Goal: Task Accomplishment & Management: Use online tool/utility

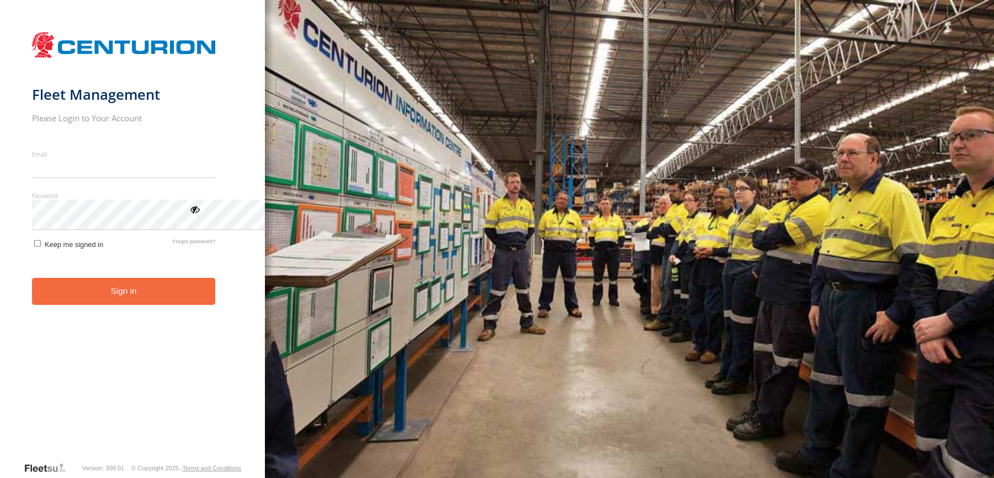
type input "**********"
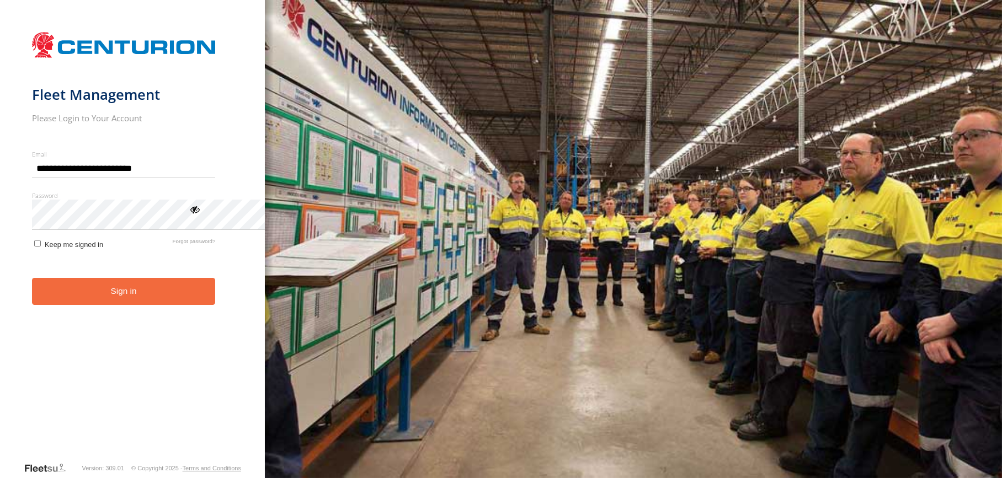
click at [183, 305] on button "Sign in" at bounding box center [124, 291] width 184 height 27
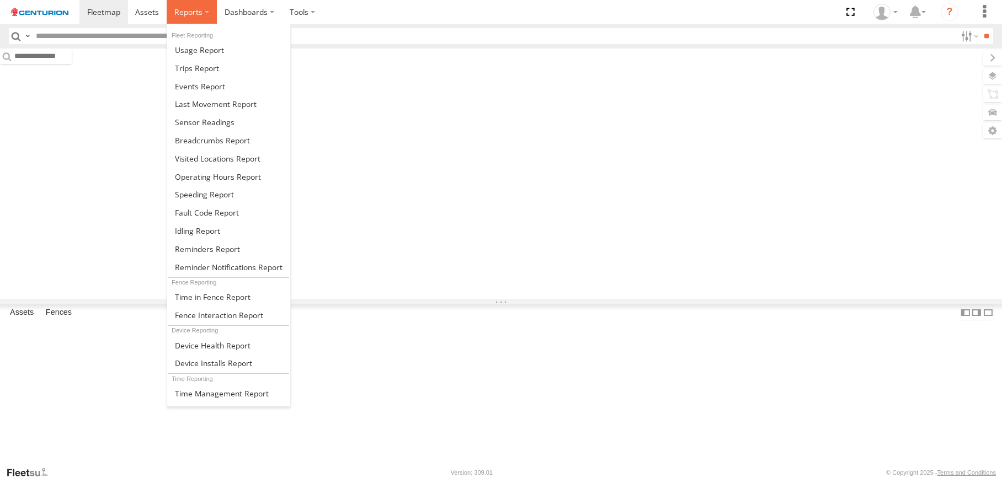
click at [202, 17] on span at bounding box center [188, 12] width 28 height 10
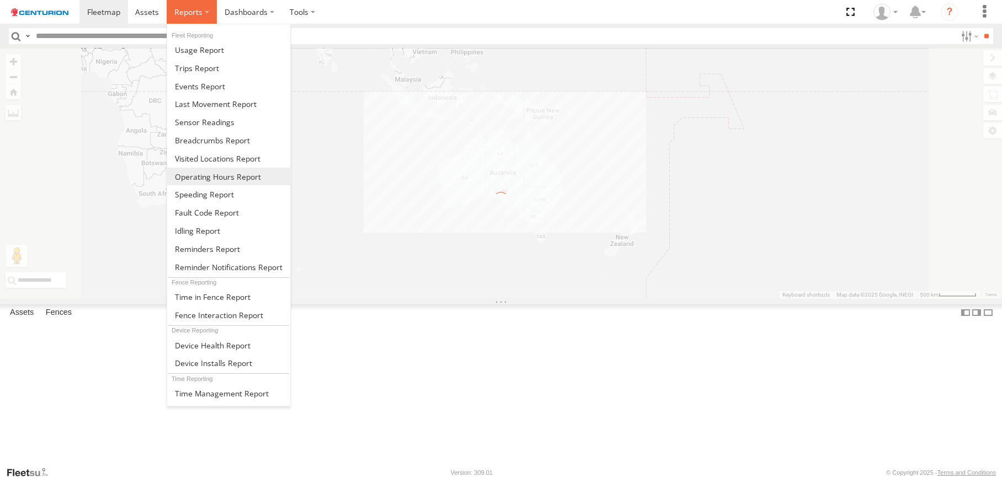
scroll to position [221, 0]
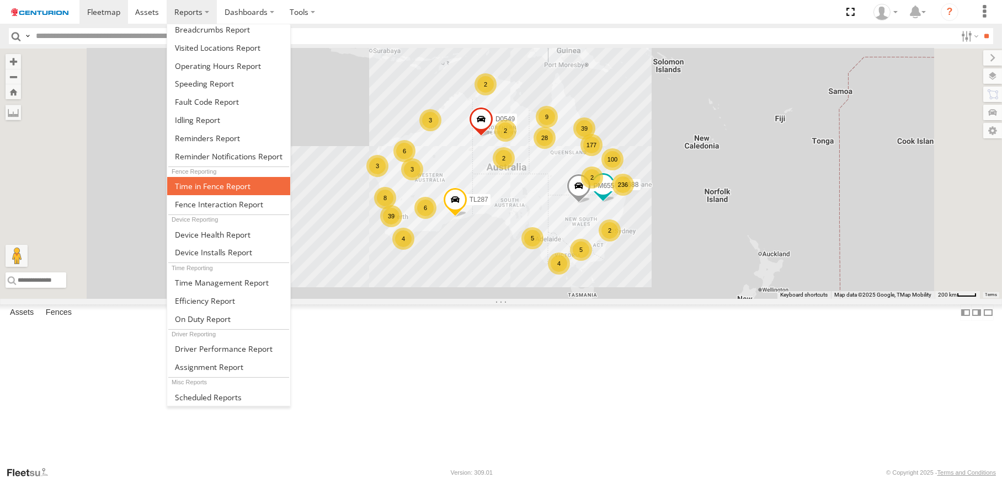
click at [250, 191] on span at bounding box center [213, 186] width 76 height 10
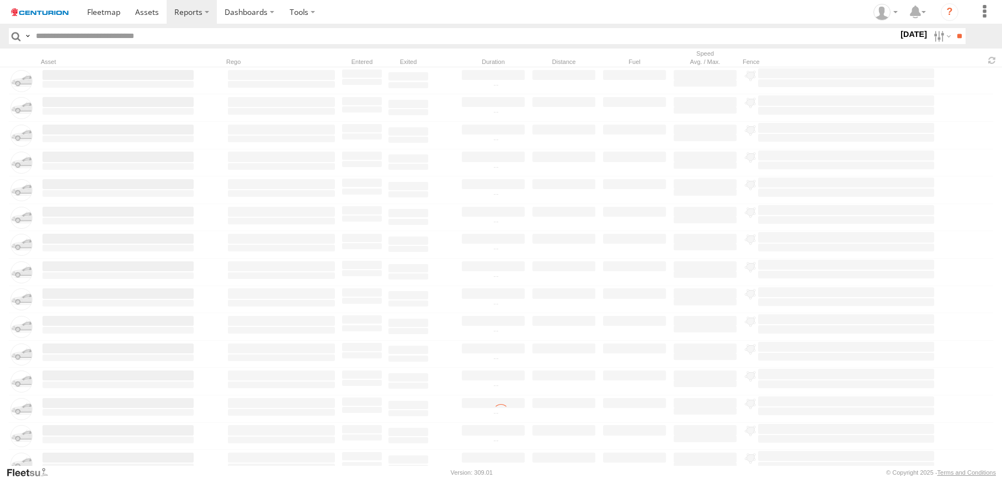
click at [71, 44] on input "text" at bounding box center [464, 36] width 867 height 16
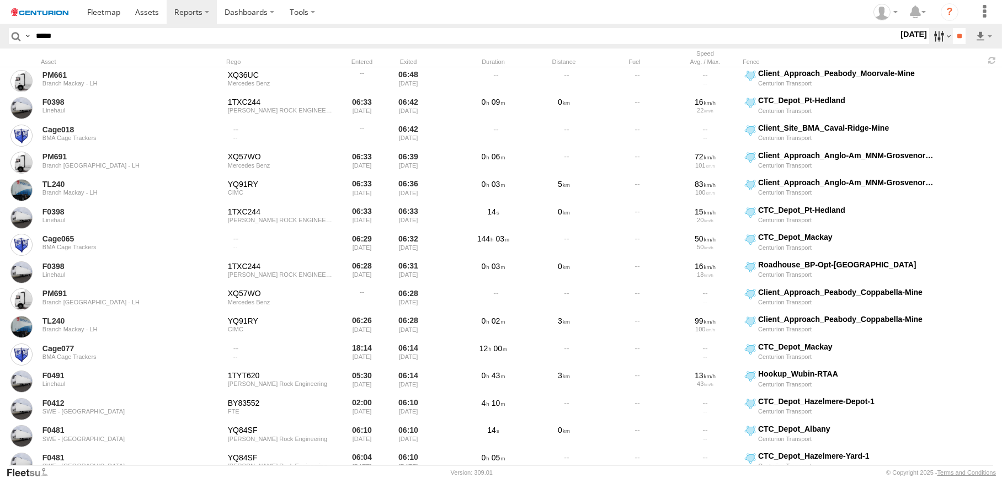
type input "*****"
click at [929, 44] on label at bounding box center [941, 36] width 24 height 16
click at [0, 0] on label at bounding box center [0, 0] width 0 height 0
click at [953, 44] on input "**" at bounding box center [959, 36] width 13 height 16
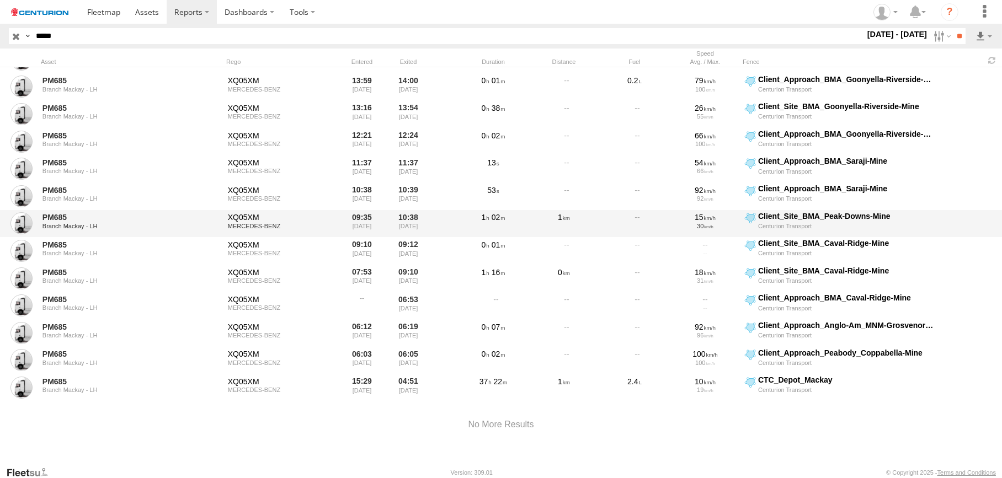
scroll to position [662, 0]
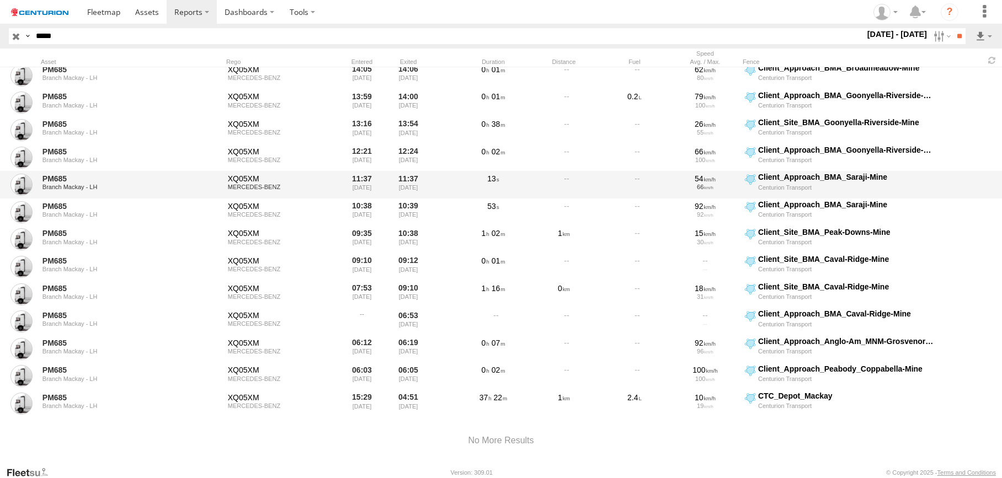
click at [619, 198] on div at bounding box center [634, 184] width 66 height 25
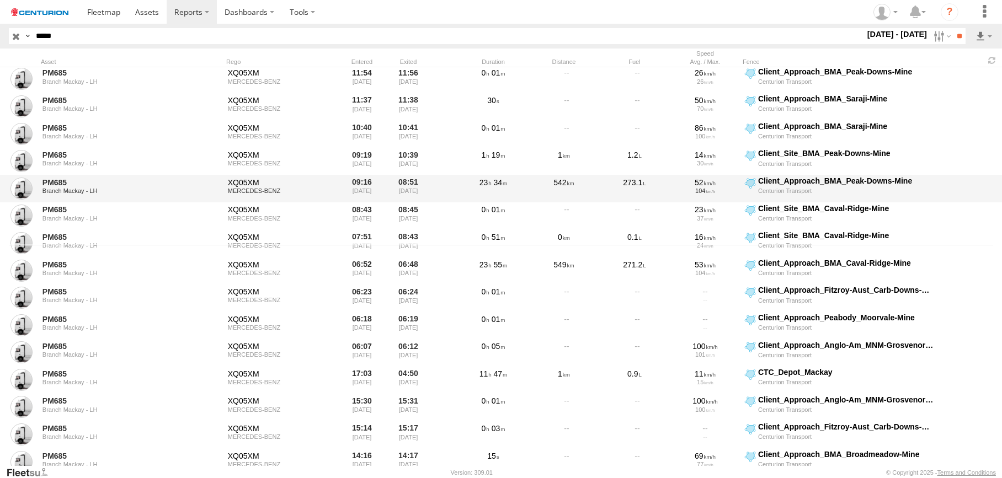
scroll to position [166, 0]
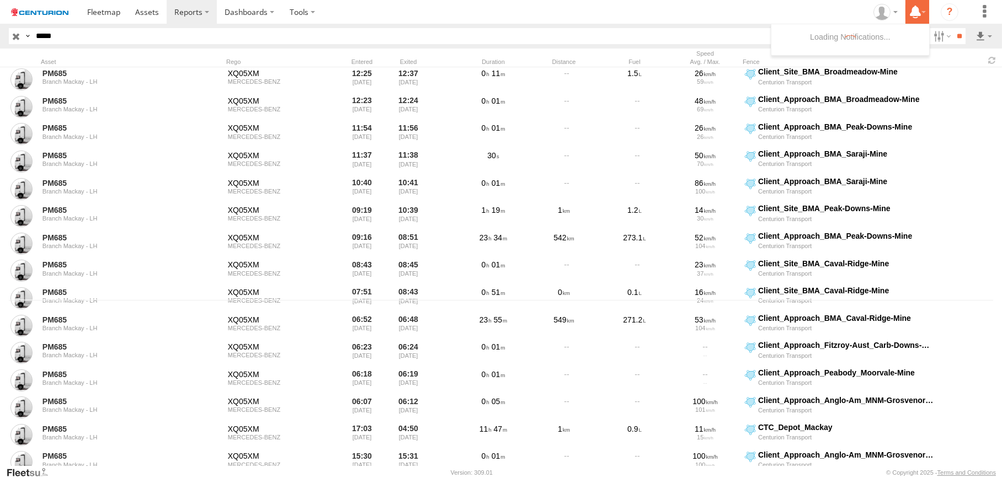
click at [905, 17] on label at bounding box center [917, 12] width 24 height 24
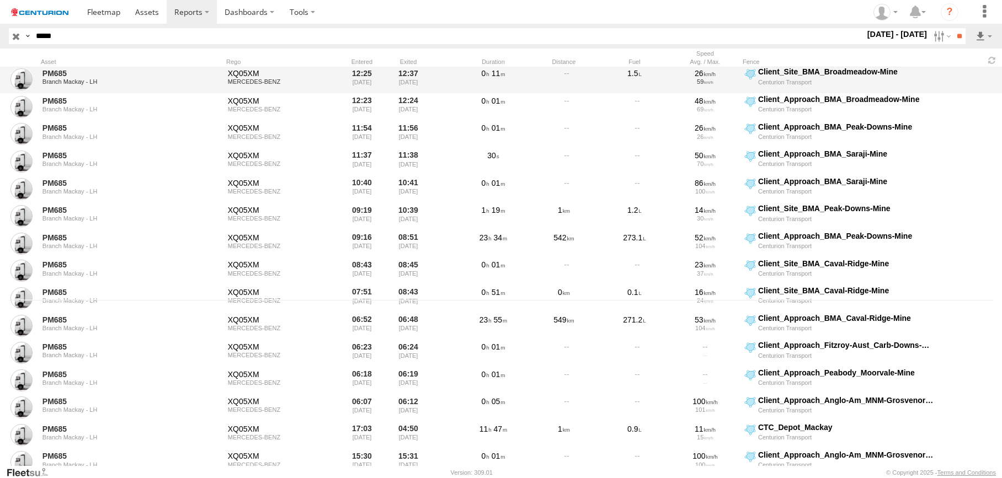
click at [951, 93] on div "PM685 Branch Mackay - LH XQ05XM MERCEDES-BENZ 12:25 27/09/2025 12:37 27/09/2025…" at bounding box center [501, 80] width 1002 height 28
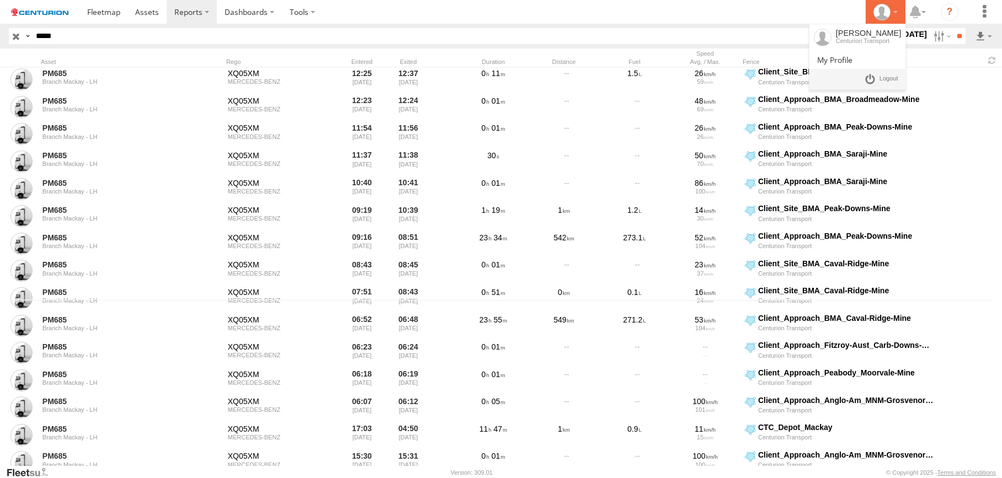
click at [873, 19] on icon at bounding box center [881, 12] width 17 height 17
click at [879, 85] on span at bounding box center [888, 79] width 19 height 12
